Goal: Information Seeking & Learning: Find specific fact

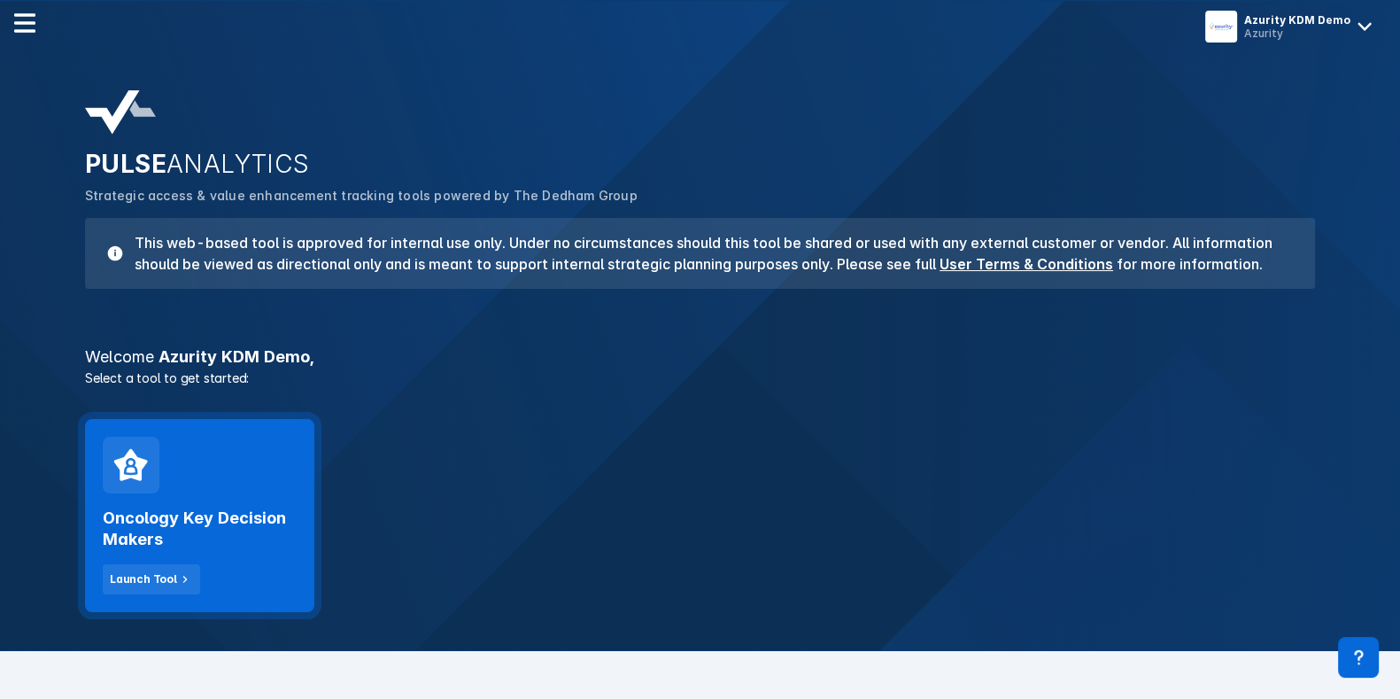
click at [283, 529] on h2 "Oncology Key Decision Makers" at bounding box center [200, 528] width 194 height 43
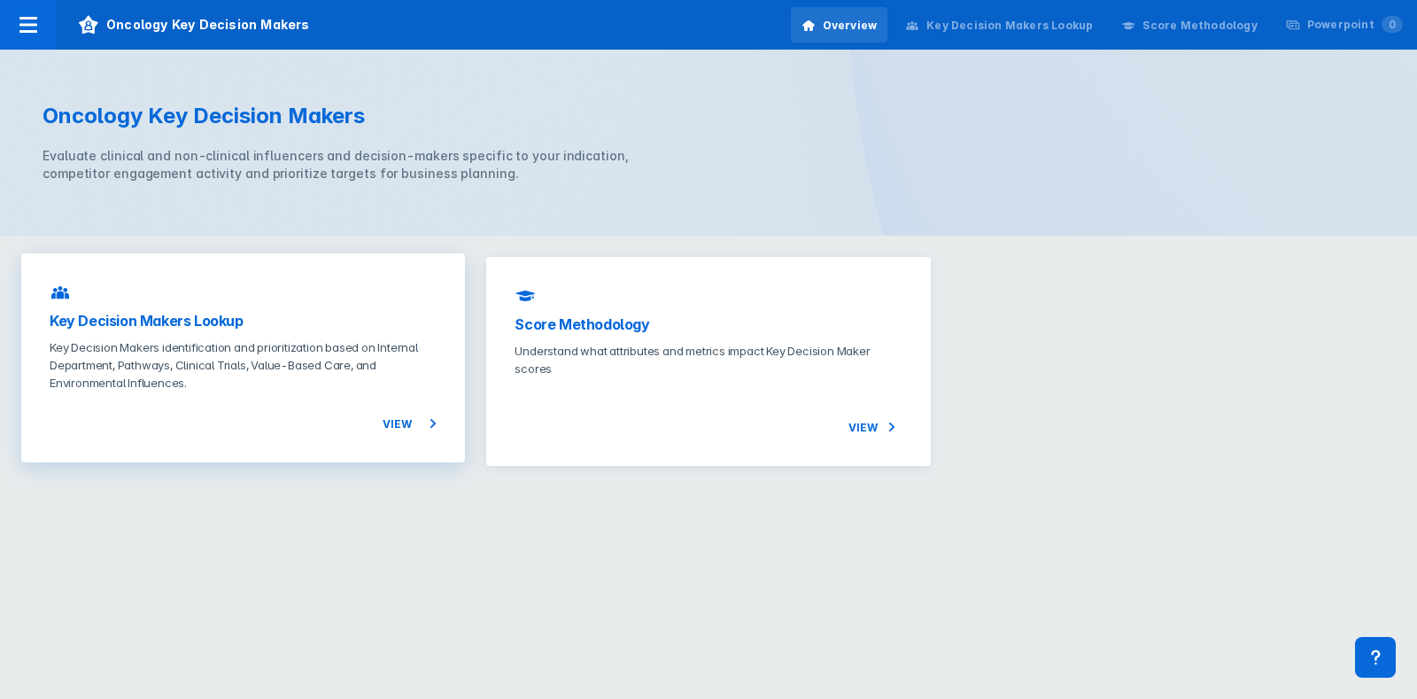
click at [316, 409] on div "View" at bounding box center [243, 412] width 387 height 43
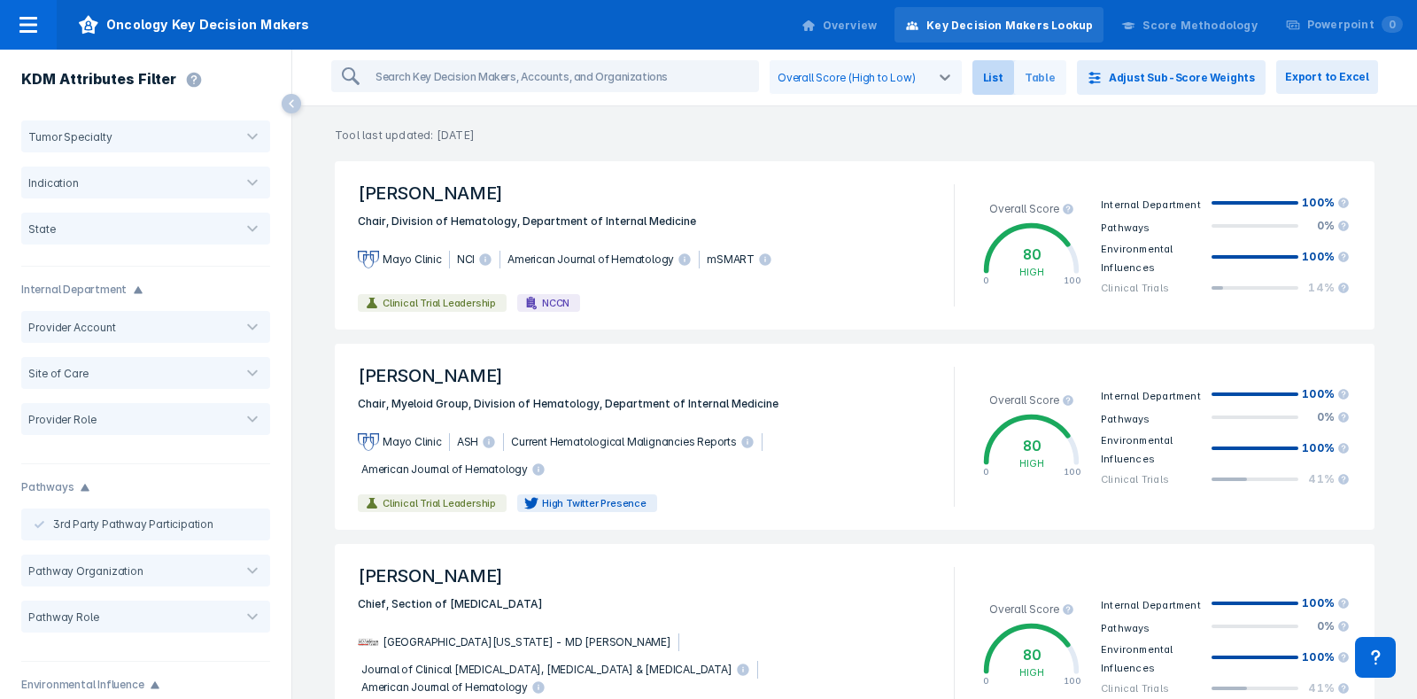
click at [1057, 76] on span "Table" at bounding box center [1040, 77] width 52 height 35
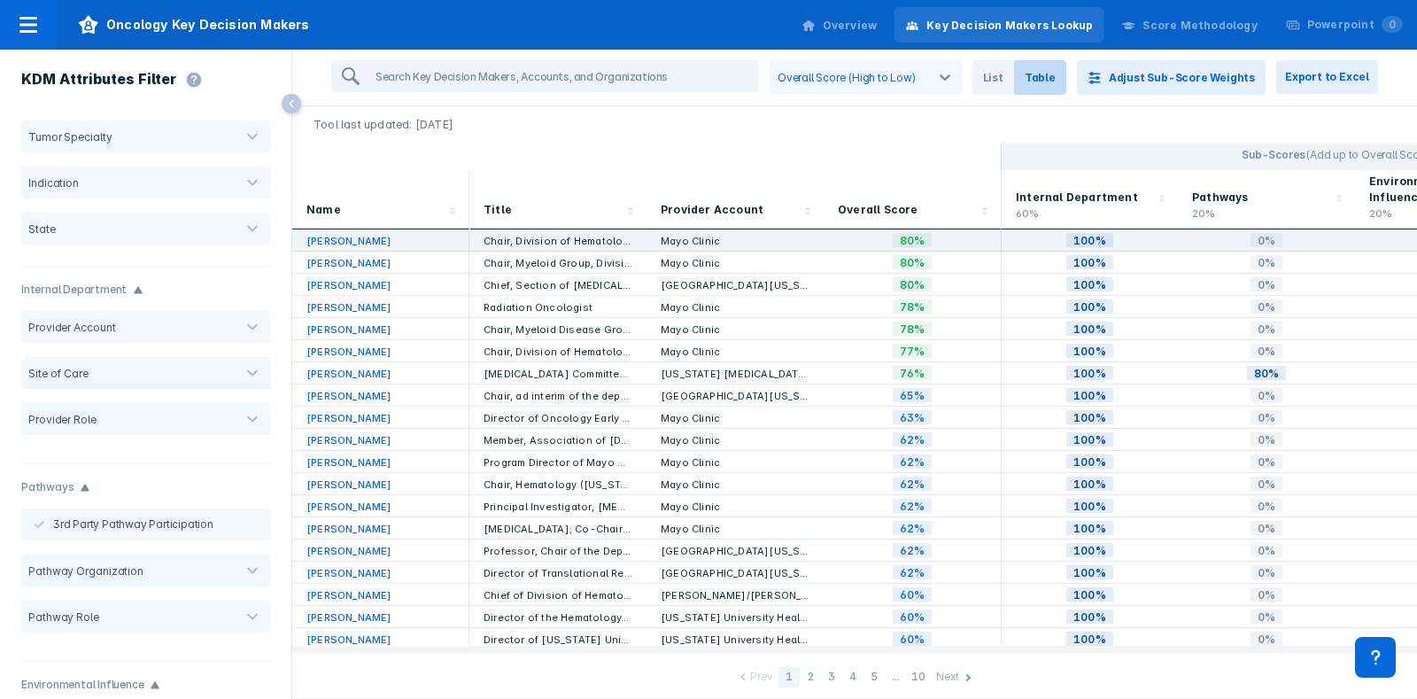
click at [336, 235] on link "[PERSON_NAME]" at bounding box center [348, 241] width 85 height 12
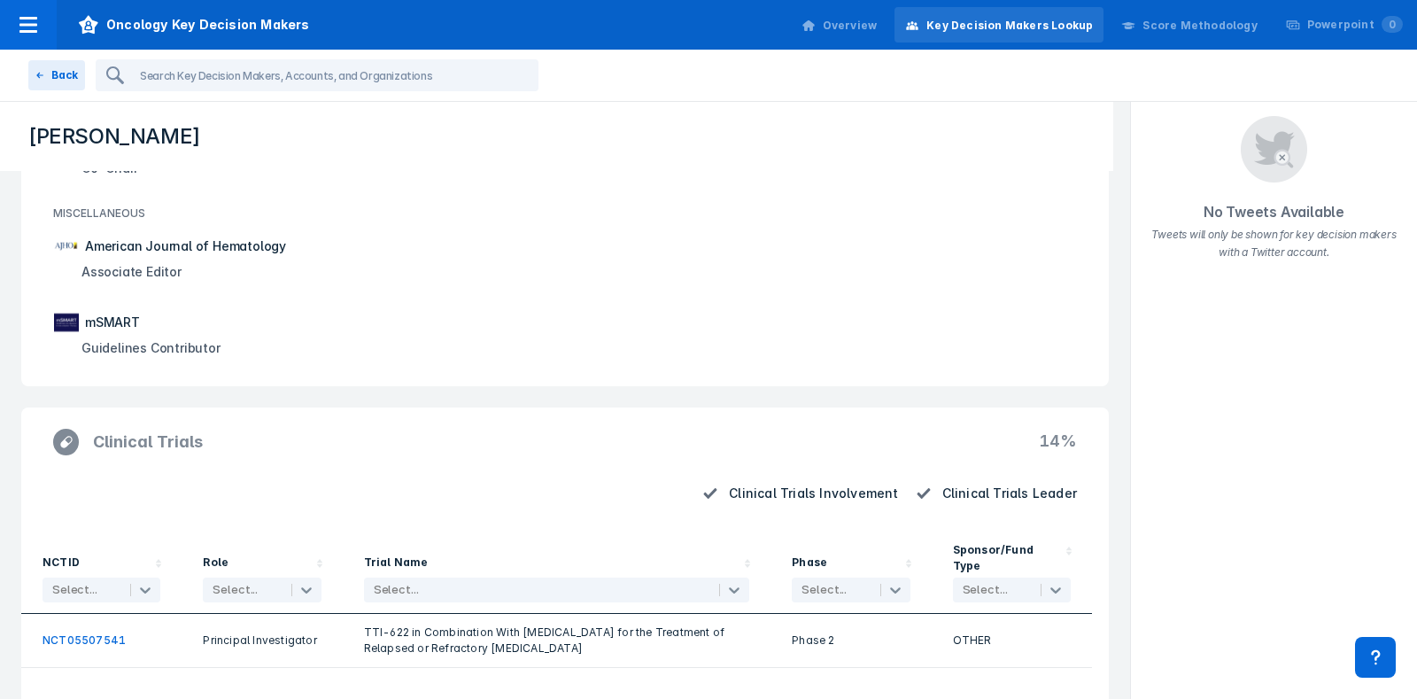
scroll to position [1003, 0]
